Goal: Transaction & Acquisition: Book appointment/travel/reservation

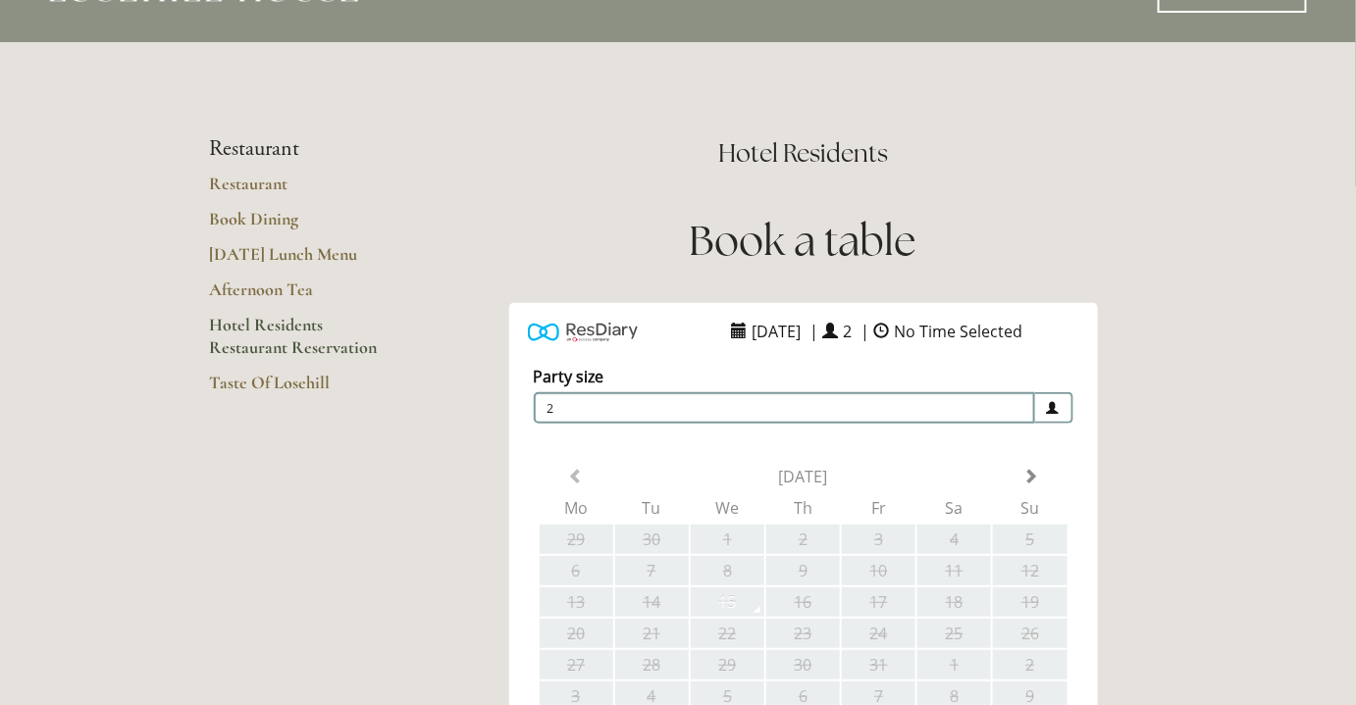
scroll to position [75, 0]
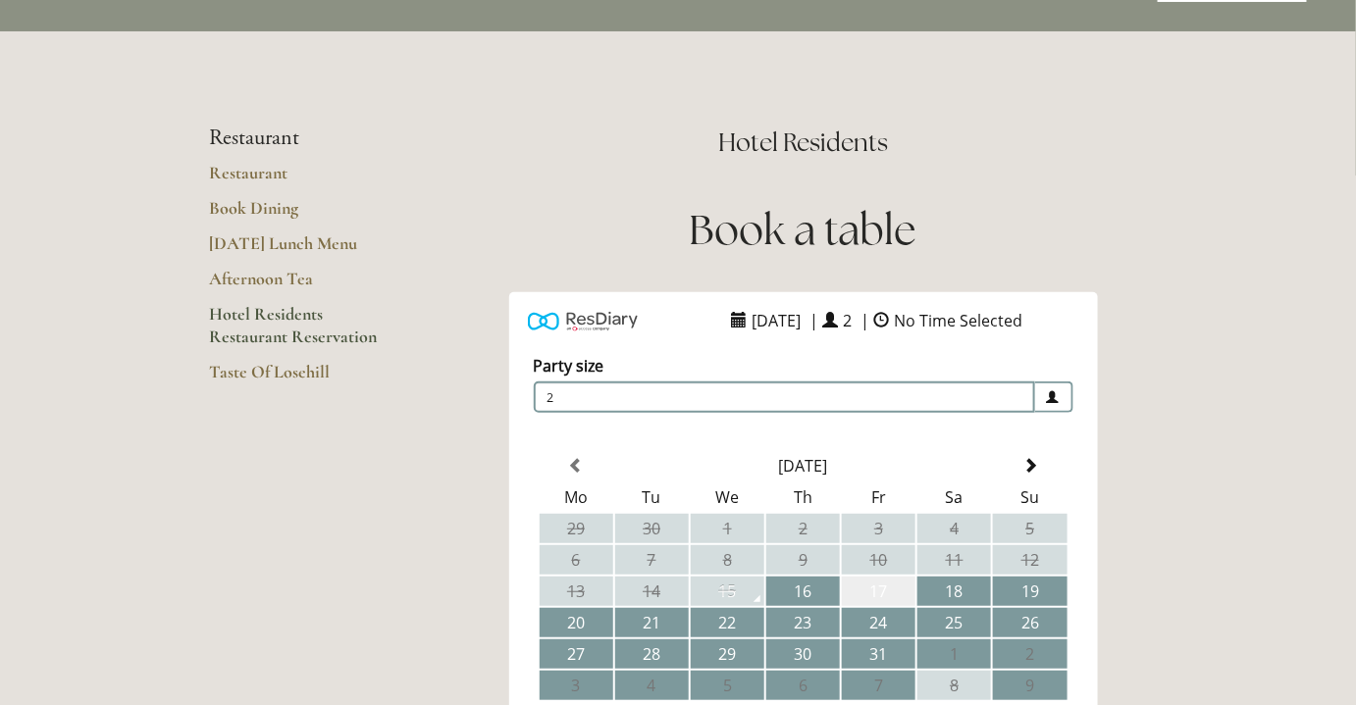
click at [897, 590] on td "17" at bounding box center [879, 591] width 74 height 29
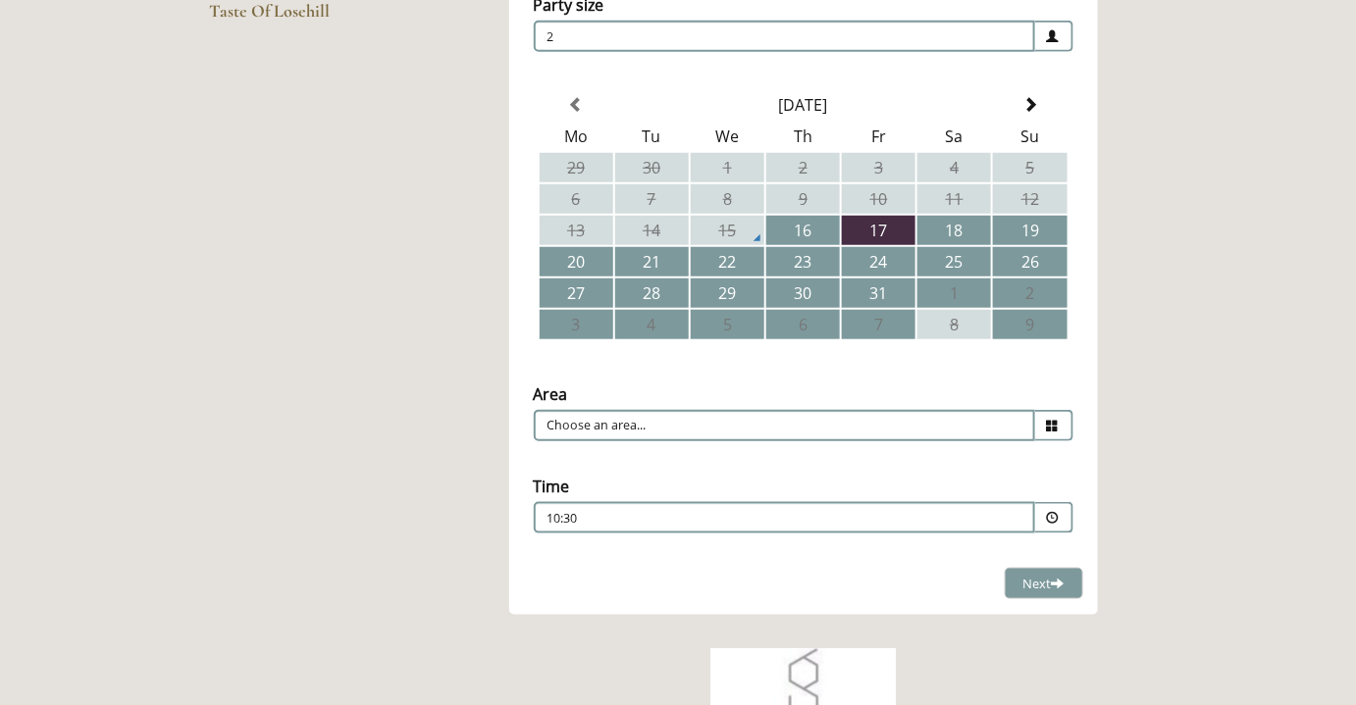
scroll to position [441, 0]
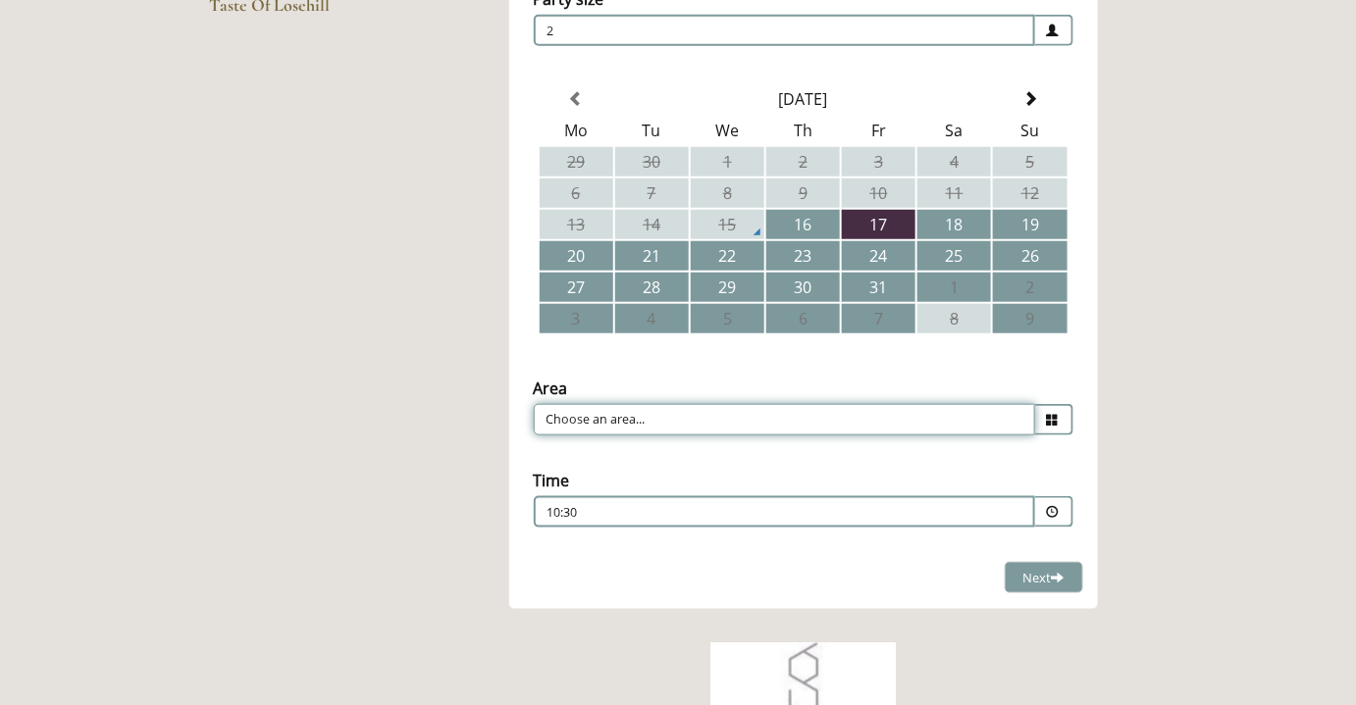
click at [934, 413] on input "Choose an area..." at bounding box center [784, 419] width 501 height 31
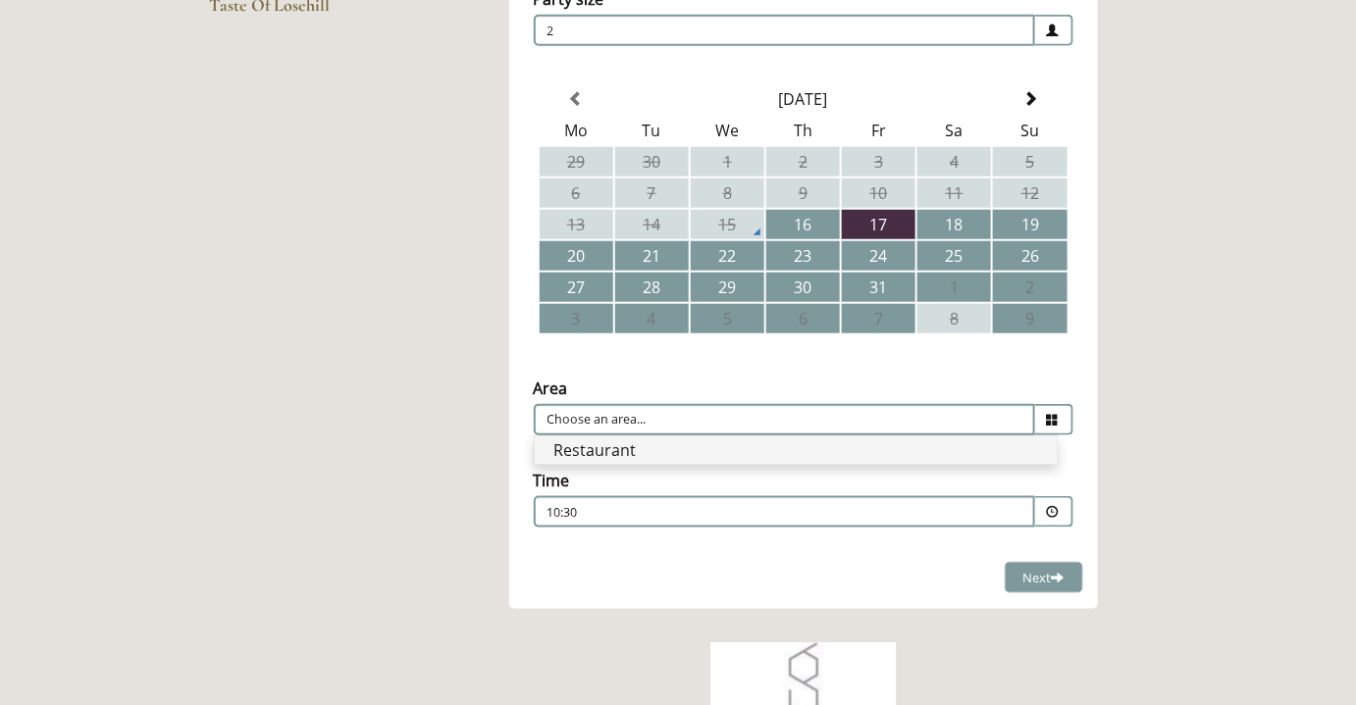
click at [916, 443] on li "Restaurant" at bounding box center [796, 450] width 522 height 27
type input "Restaurant"
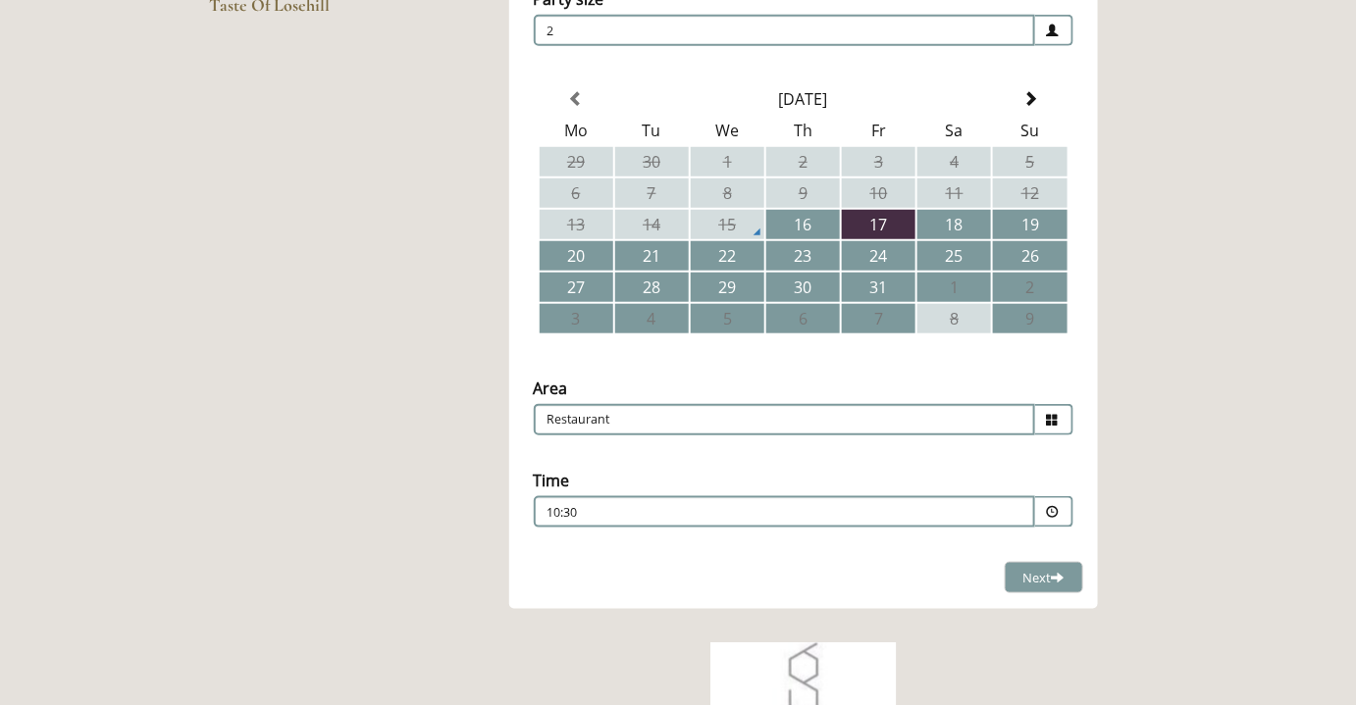
click at [936, 504] on div "10:30 Combined Shape Join Standby List" at bounding box center [784, 517] width 474 height 26
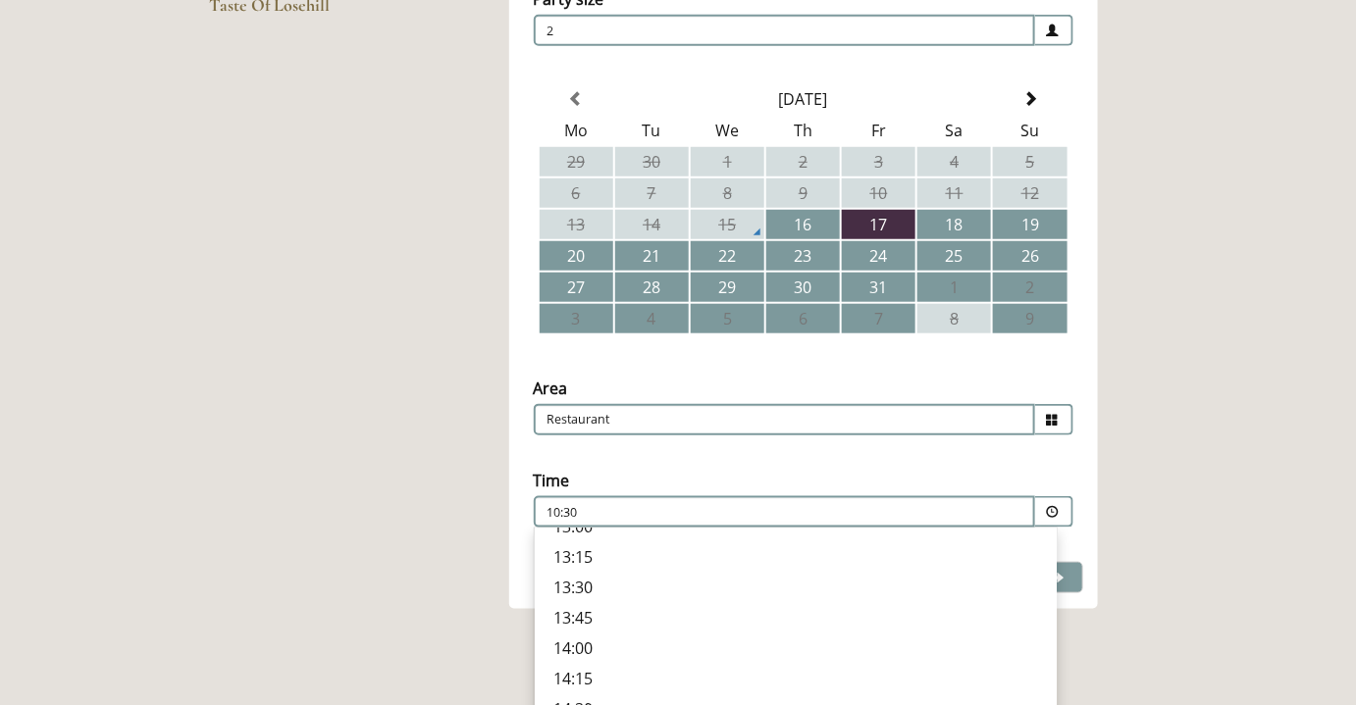
scroll to position [332, 0]
click at [1169, 452] on main "Restaurant Restaurant Book Dining [DATE] Lunch Menu Afternoon Tea Hotel Residen…" at bounding box center [678, 342] width 1001 height 1357
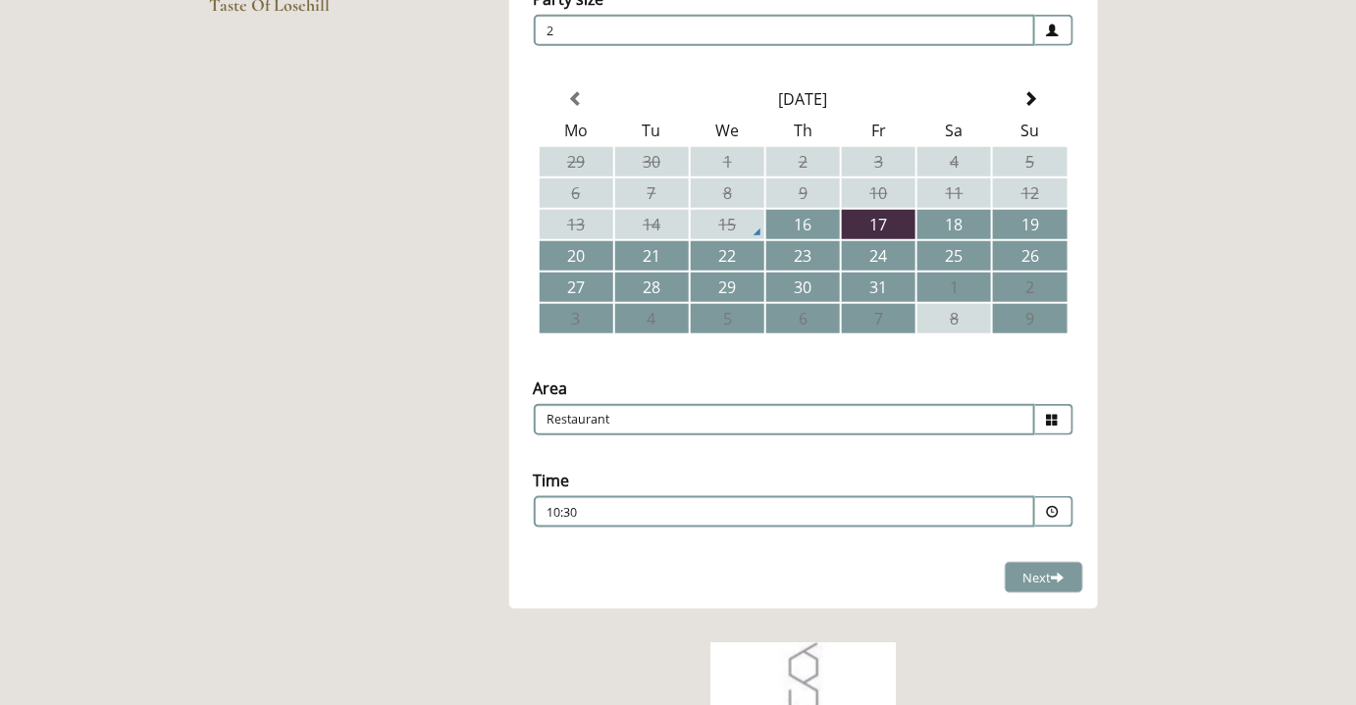
click at [623, 504] on p "10:30" at bounding box center [724, 513] width 355 height 18
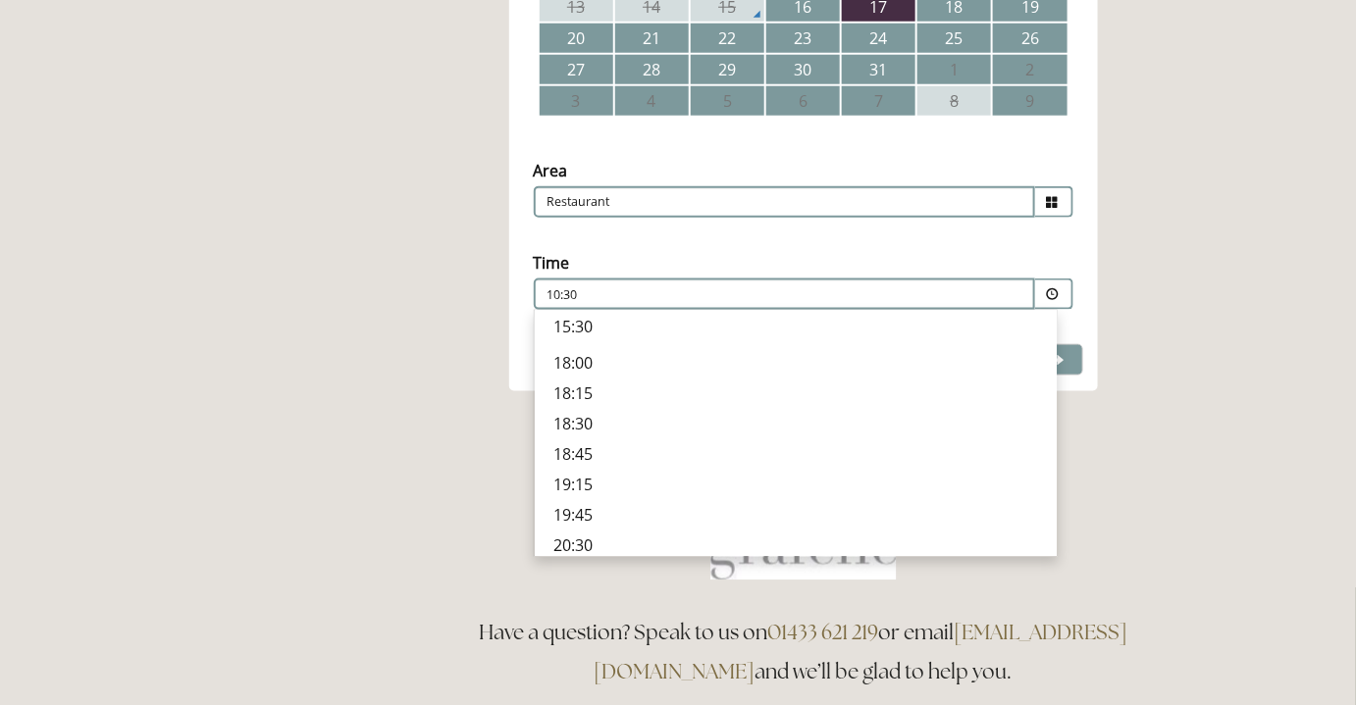
scroll to position [662, 0]
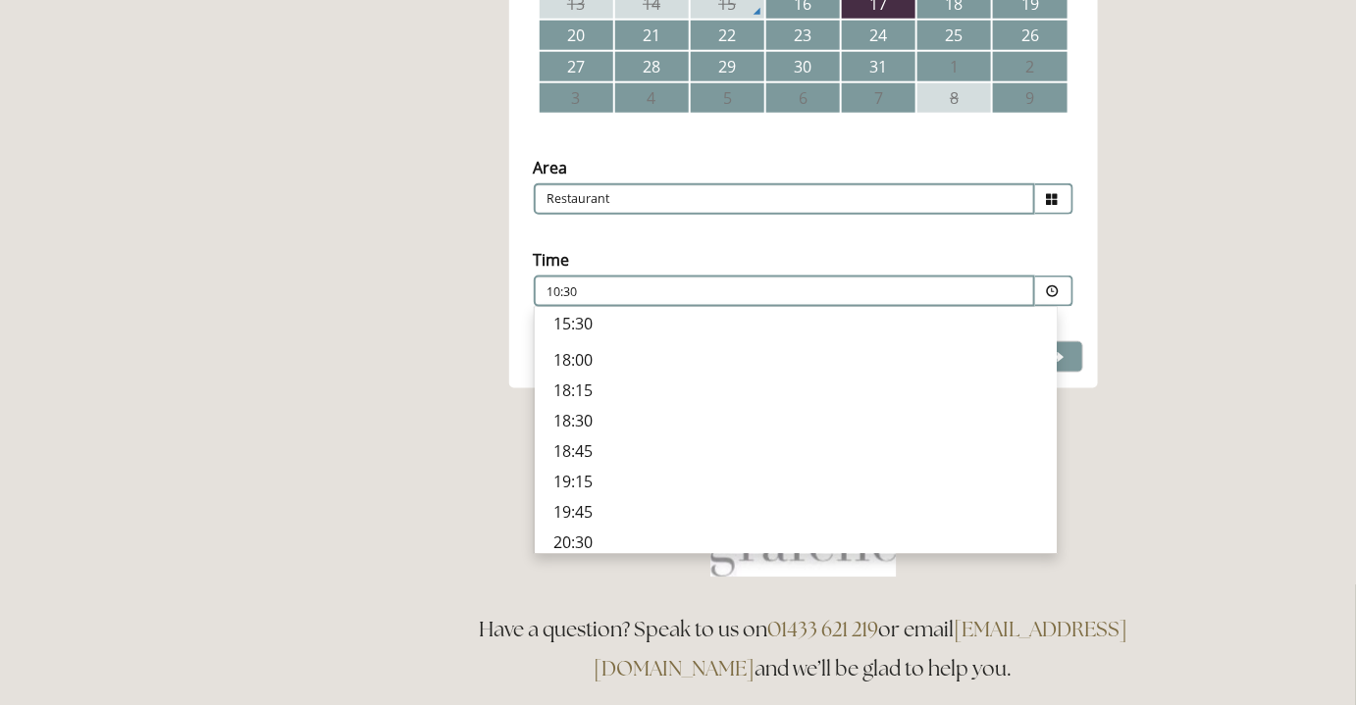
click at [683, 501] on p "19:45" at bounding box center [795, 512] width 483 height 22
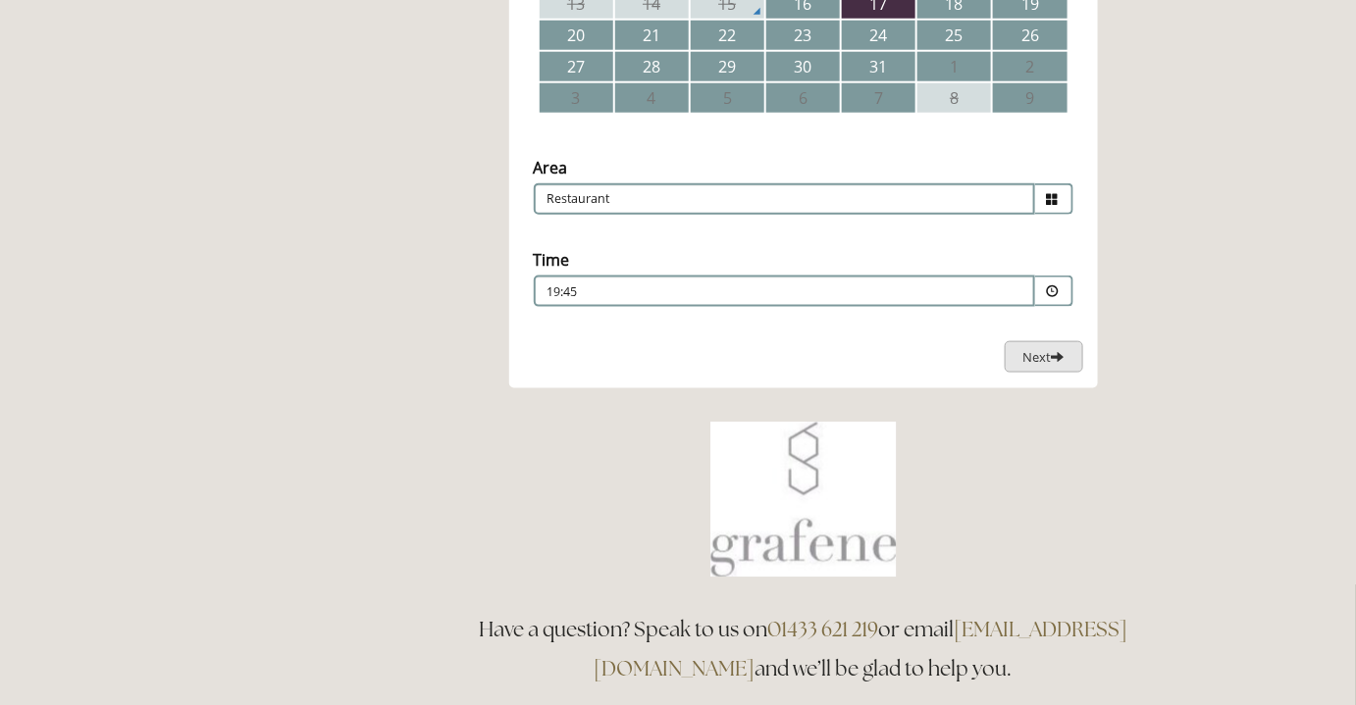
click at [1032, 348] on span "Next" at bounding box center [1043, 357] width 41 height 18
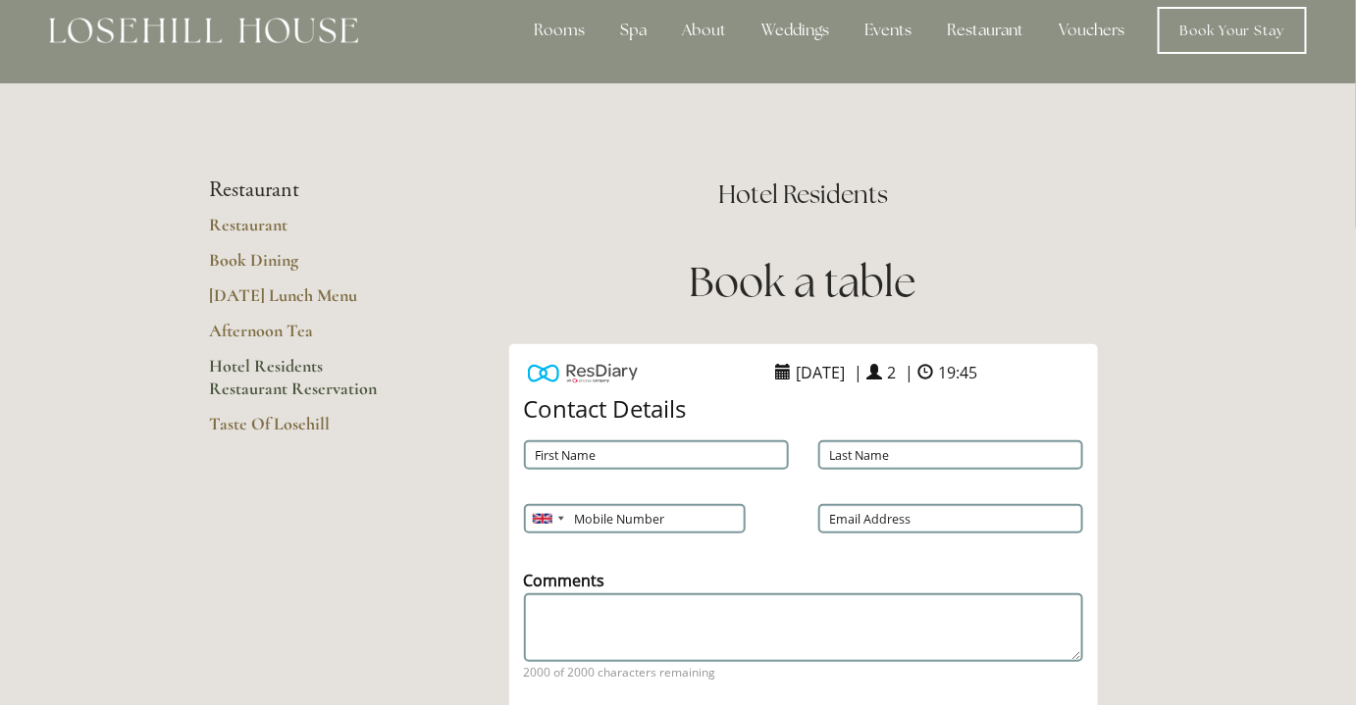
scroll to position [0, 0]
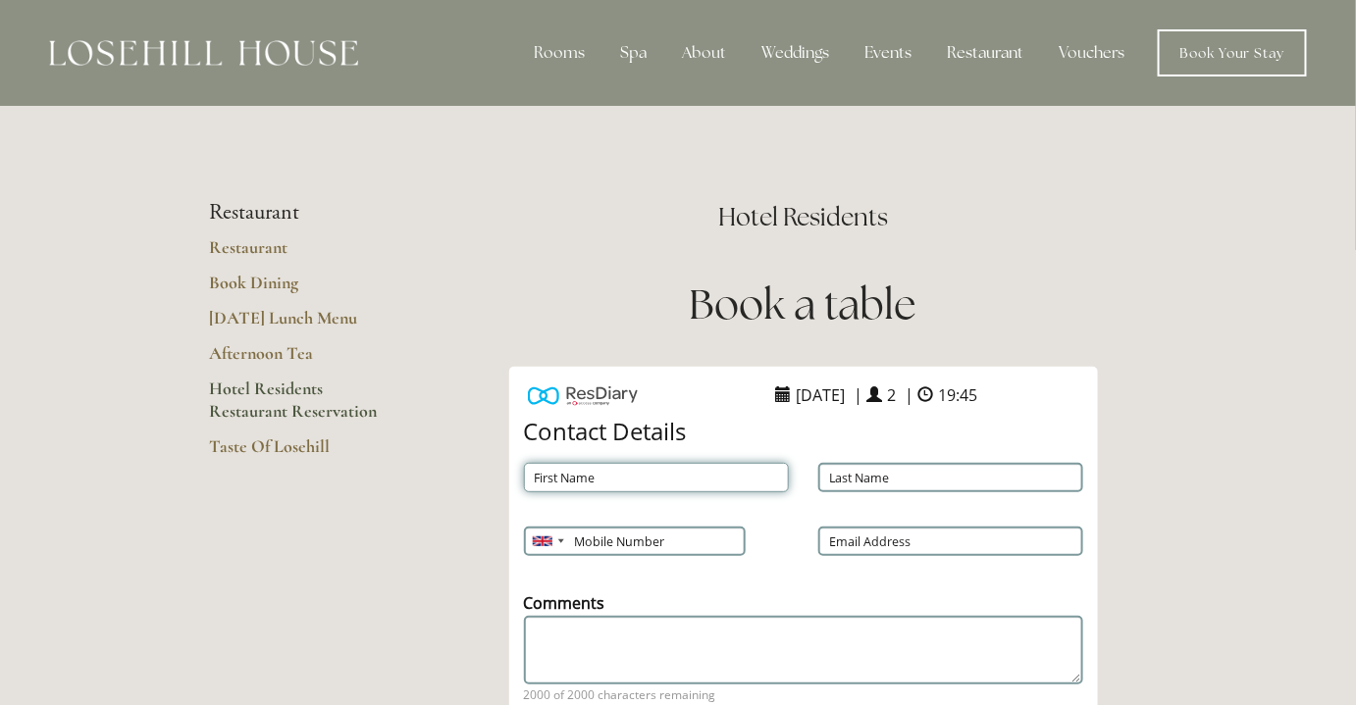
click at [596, 476] on input "First Name" at bounding box center [656, 477] width 265 height 29
type input "[PERSON_NAME]"
type input "Noyland"
type input "07834768431"
type input "[EMAIL_ADDRESS][DOMAIN_NAME]"
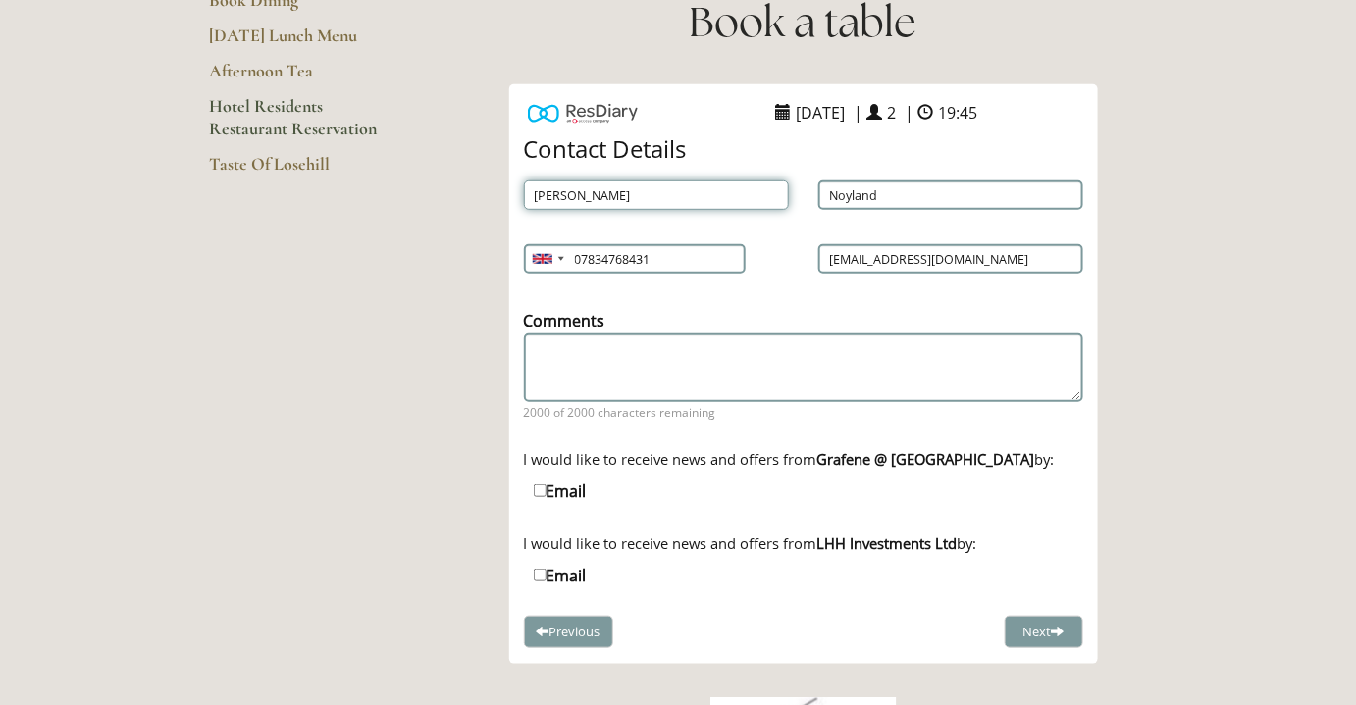
scroll to position [292, 0]
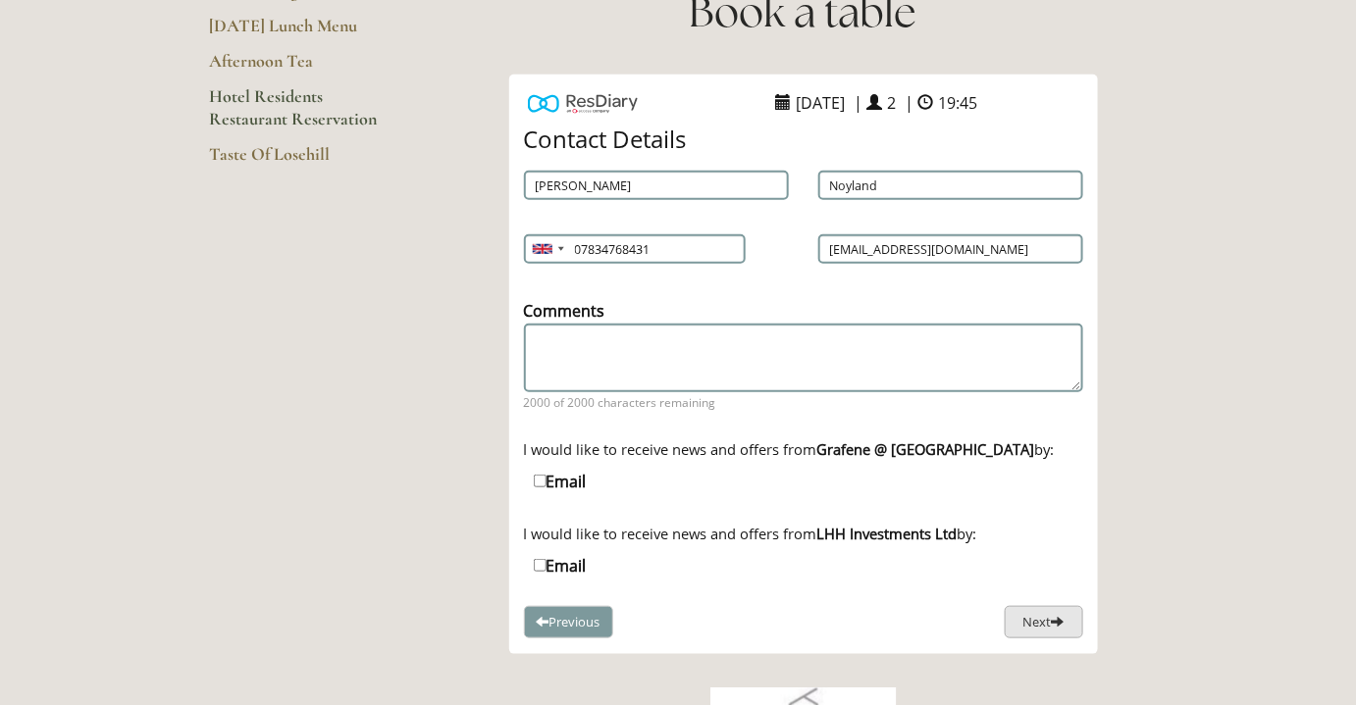
click at [1023, 614] on button "Next" at bounding box center [1044, 622] width 78 height 32
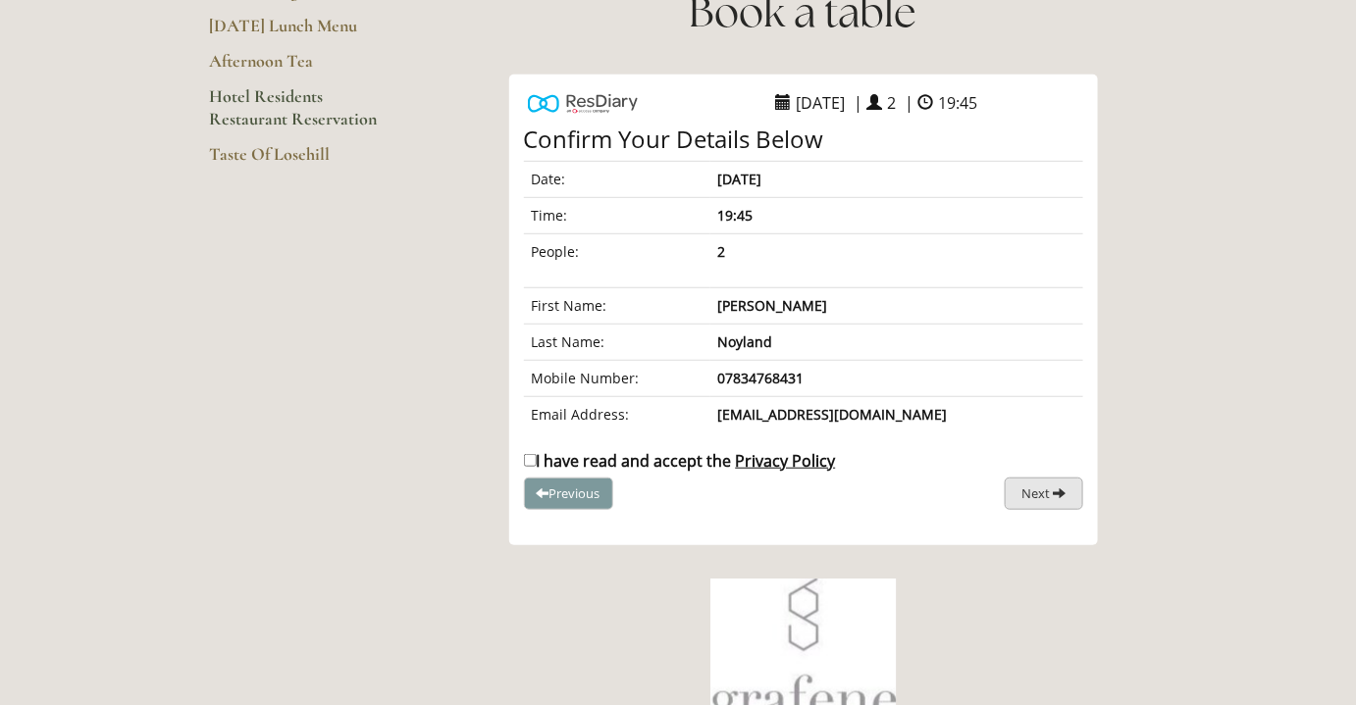
click at [1033, 488] on span "Next" at bounding box center [1035, 494] width 28 height 18
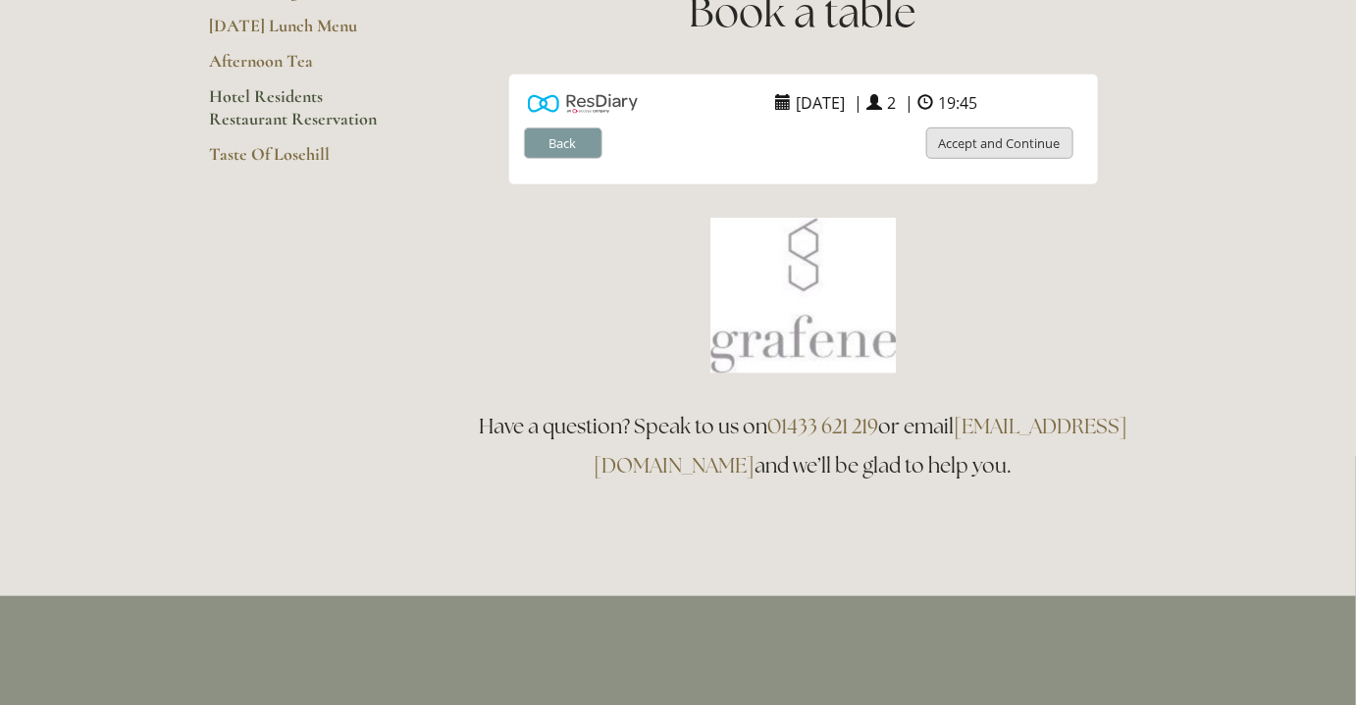
click at [986, 147] on button "Accept and Continue" at bounding box center [999, 144] width 147 height 32
